Goal: Find specific page/section: Find specific page/section

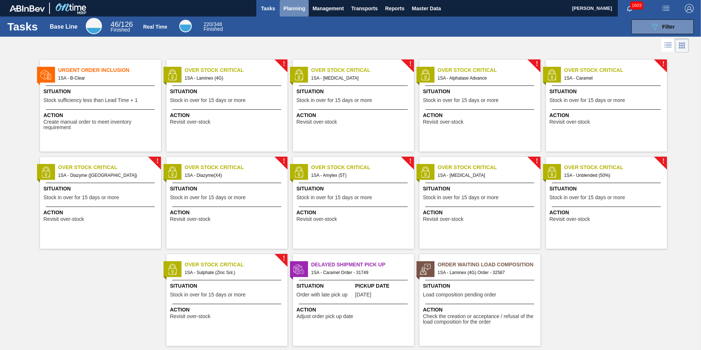
click at [289, 10] on span "Planning" at bounding box center [294, 8] width 22 height 9
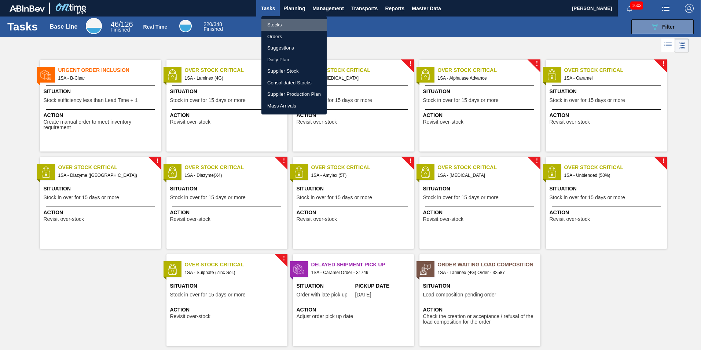
click at [277, 25] on li "Stocks" at bounding box center [293, 25] width 65 height 12
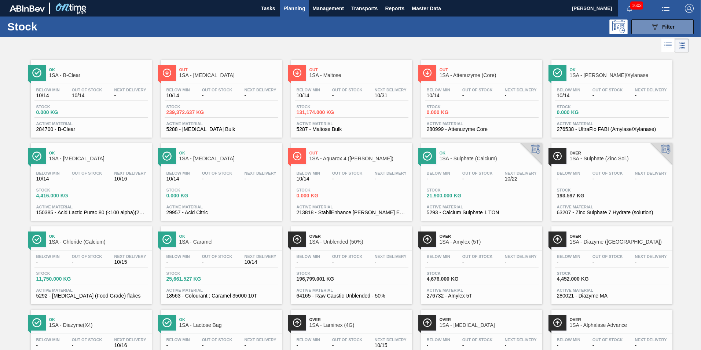
click at [292, 10] on span "Planning" at bounding box center [294, 8] width 22 height 9
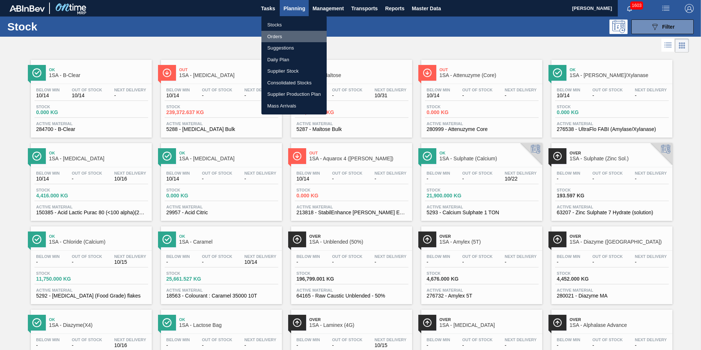
click at [280, 33] on li "Orders" at bounding box center [293, 37] width 65 height 12
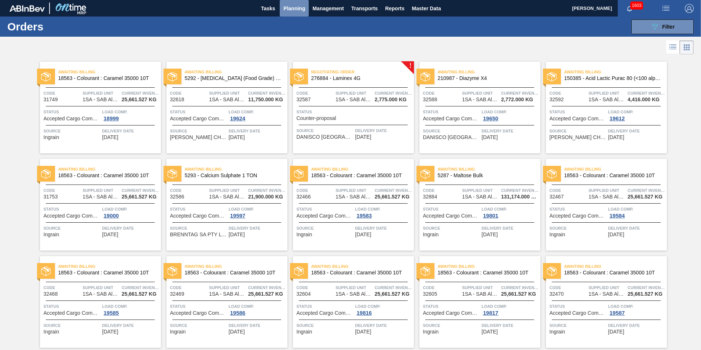
click at [292, 8] on span "Planning" at bounding box center [294, 8] width 22 height 9
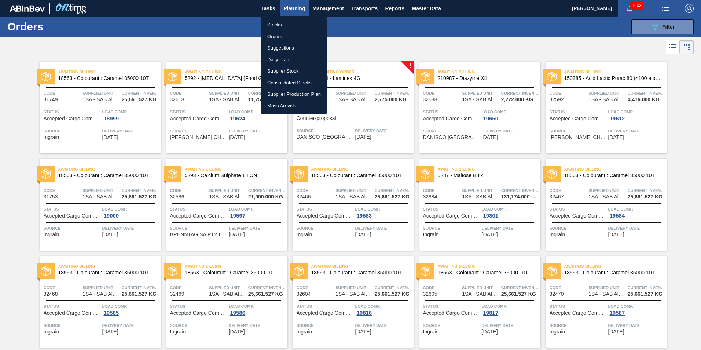
click at [278, 25] on li "Stocks" at bounding box center [293, 25] width 65 height 12
